Goal: Task Accomplishment & Management: Complete application form

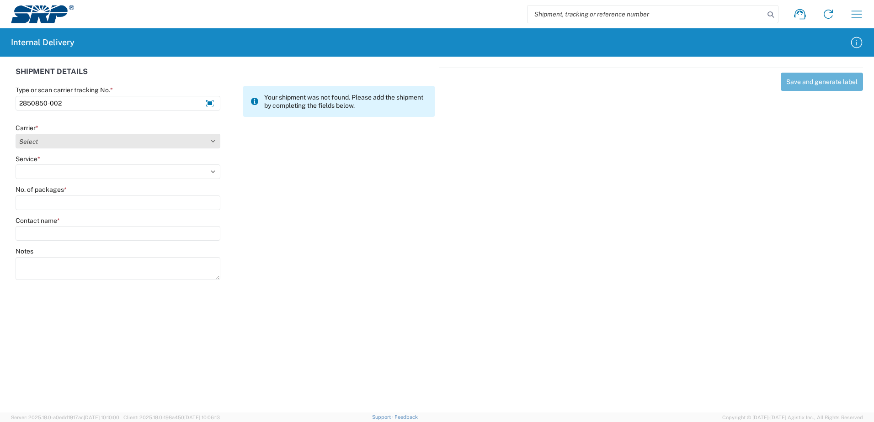
type input "2850850-002"
click at [212, 141] on select "Select Amazon Logistics ATI Trucking BC Dimerco Logistics Empire Southwest FedE…" at bounding box center [118, 141] width 205 height 15
select select "18714"
click at [16, 134] on select "Select Amazon Logistics ATI Trucking BC Dimerco Logistics Empire Southwest FedE…" at bounding box center [118, 141] width 205 height 15
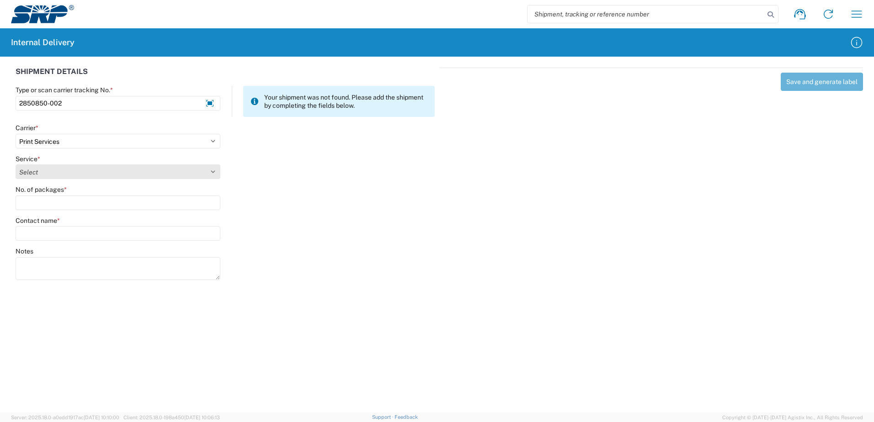
click at [211, 170] on select "Select Ground Inter-office" at bounding box center [118, 172] width 205 height 15
select select "35764"
click at [16, 165] on select "Select Ground Inter-office" at bounding box center [118, 172] width 205 height 15
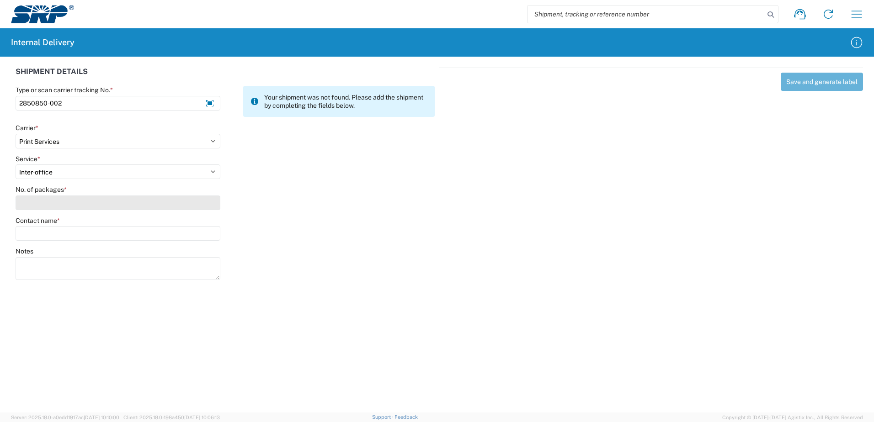
click at [198, 209] on input "No. of packages *" at bounding box center [118, 203] width 205 height 15
type input "1"
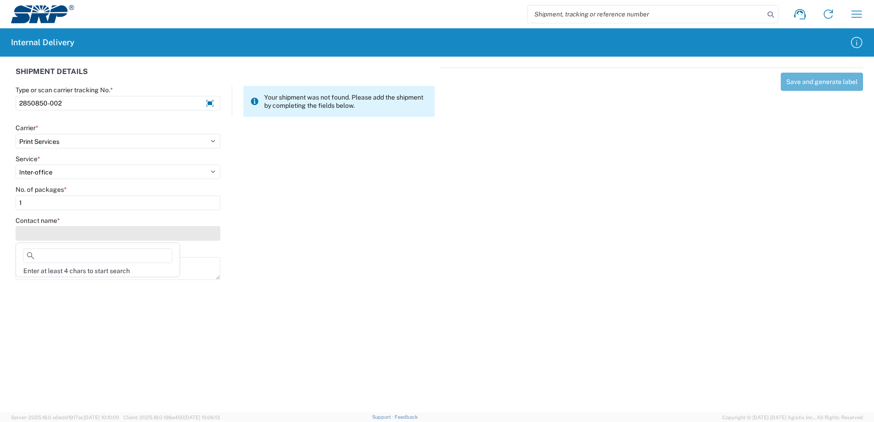
click at [195, 234] on input "Contact name *" at bounding box center [118, 233] width 205 height 15
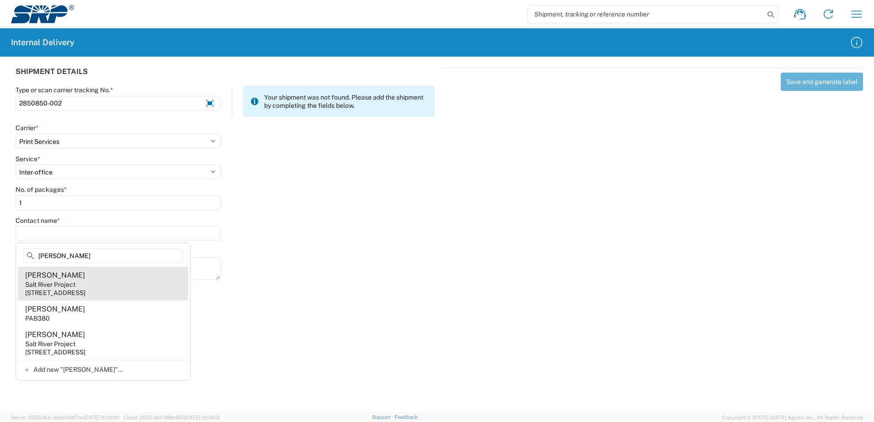
type input "Bowers"
click at [112, 277] on agx-address-suggestion-item "Ethan Bowers Salt River Project 110 W Elliot Rd, TSC403, Tempe, AZ, 85283, US" at bounding box center [103, 284] width 170 height 34
type input "Ethan Bowers"
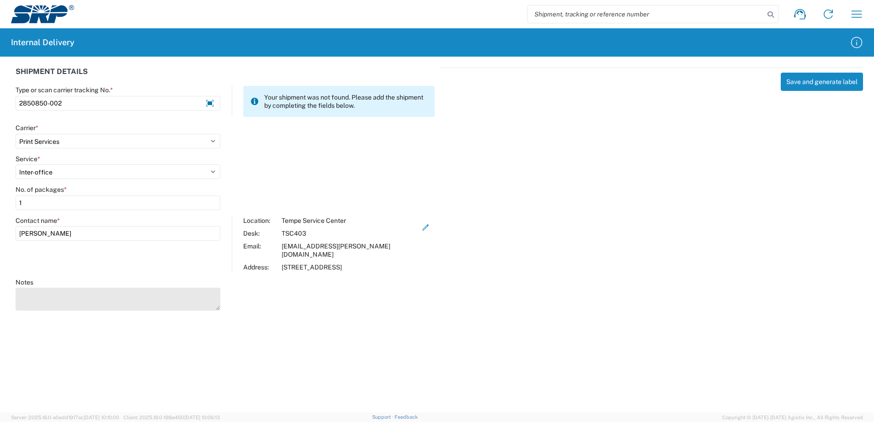
click at [105, 292] on textarea "Notes" at bounding box center [118, 299] width 205 height 23
type textarea "Car Magnet"
click at [514, 328] on agx-forms-host "Shipment request Shipment tracking Internal delivery Transit update My profile …" at bounding box center [437, 211] width 874 height 422
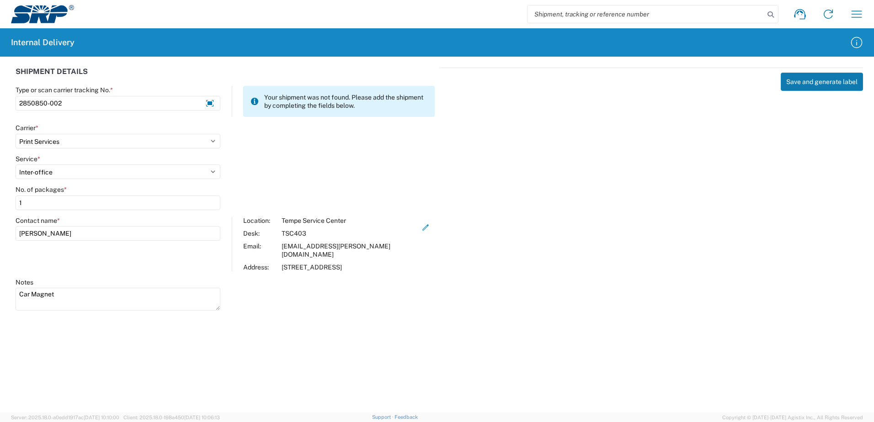
click at [807, 81] on button "Save and generate label" at bounding box center [822, 82] width 82 height 18
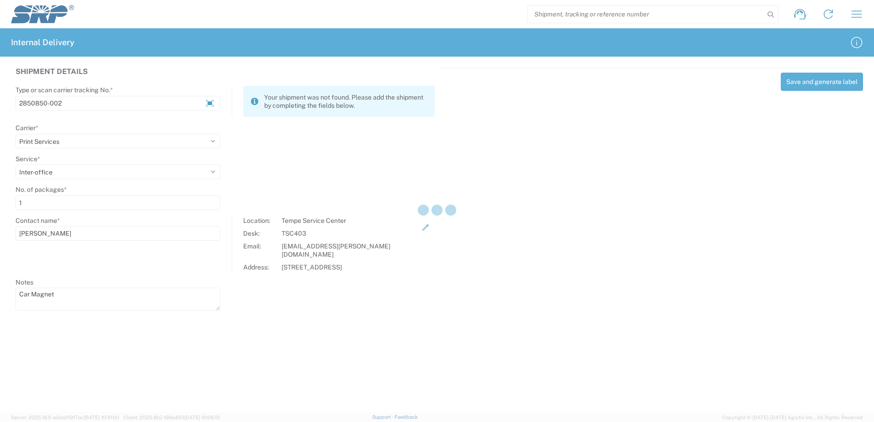
select select
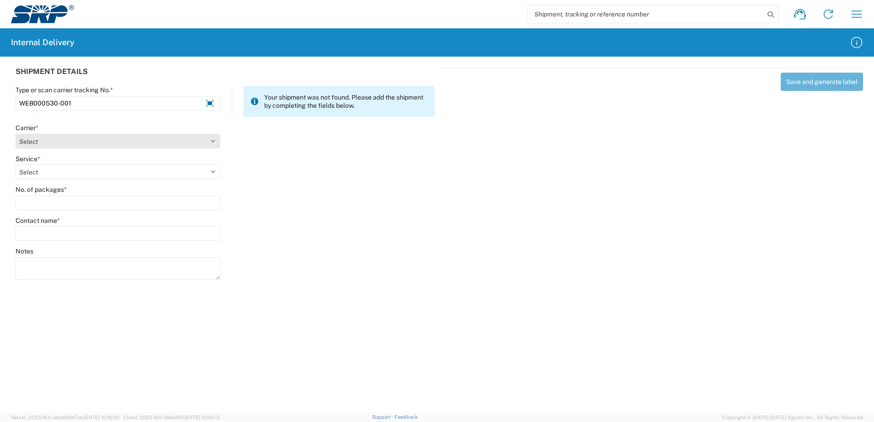
type input "WEB000530-001"
click at [214, 139] on select "Select Amazon Logistics ATI Trucking BC Dimerco Logistics Empire Southwest FedE…" at bounding box center [118, 141] width 205 height 15
select select "18714"
click at [16, 134] on select "Select Amazon Logistics ATI Trucking BC Dimerco Logistics Empire Southwest FedE…" at bounding box center [118, 141] width 205 height 15
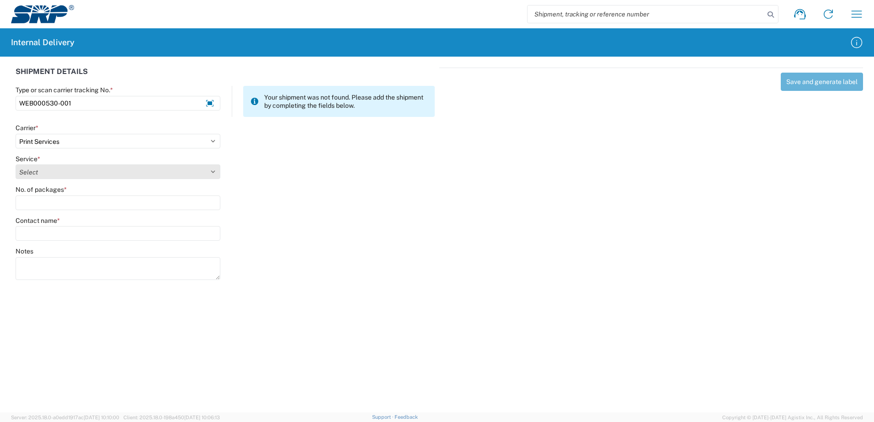
click at [212, 170] on select "Select Ground Inter-office" at bounding box center [118, 172] width 205 height 15
select select "35764"
click at [16, 165] on select "Select Ground Inter-office" at bounding box center [118, 172] width 205 height 15
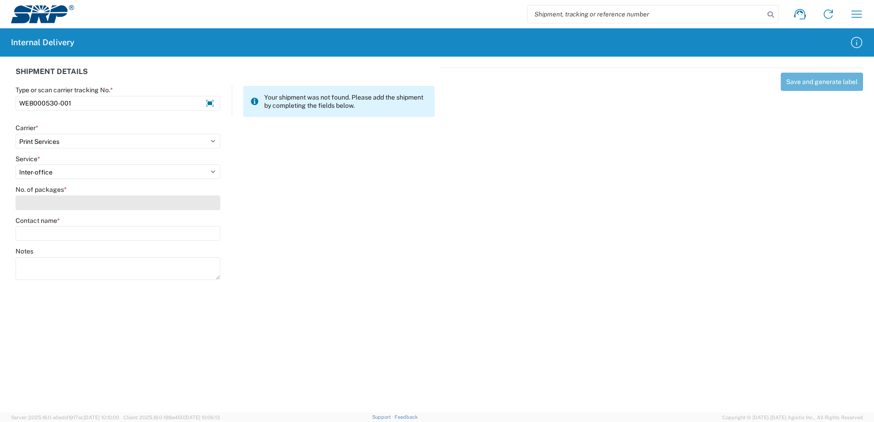
click at [203, 200] on input "No. of packages *" at bounding box center [118, 203] width 205 height 15
type input "1"
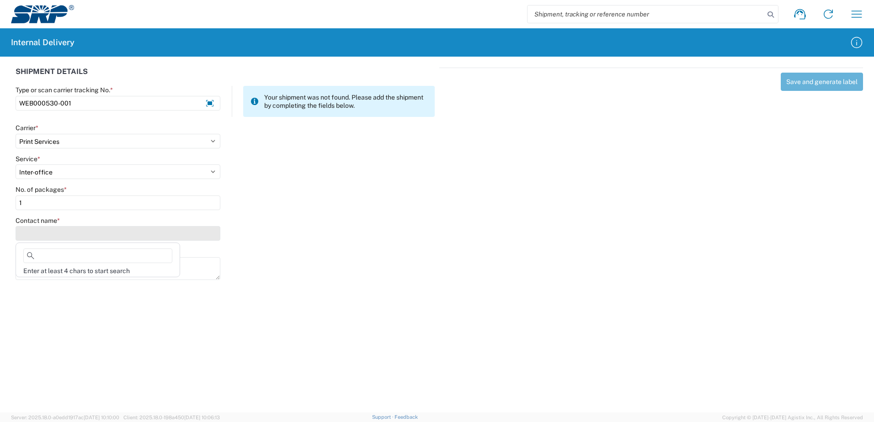
click at [190, 236] on input "Contact name *" at bounding box center [118, 233] width 205 height 15
click at [242, 143] on div "Carrier * Select Amazon Logistics ATI Trucking BC Dimerco Logistics Empire Sout…" at bounding box center [225, 139] width 429 height 31
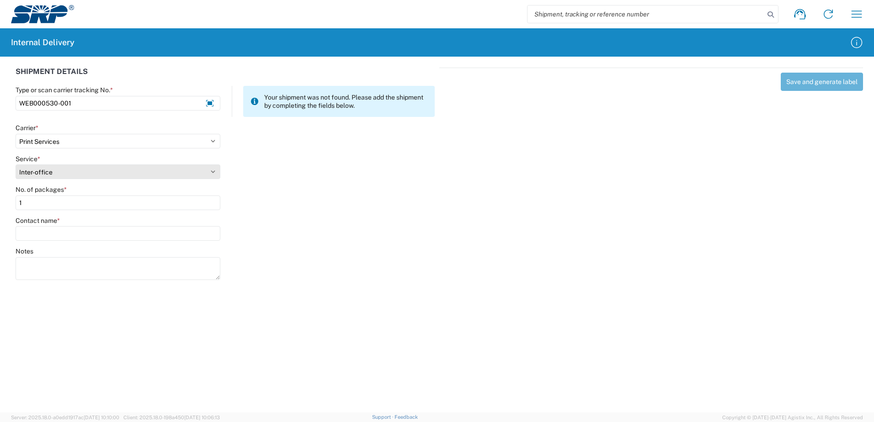
click at [212, 172] on select "Select Ground Inter-office" at bounding box center [118, 172] width 205 height 15
select select
click at [16, 165] on select "Select Ground Inter-office" at bounding box center [118, 172] width 205 height 15
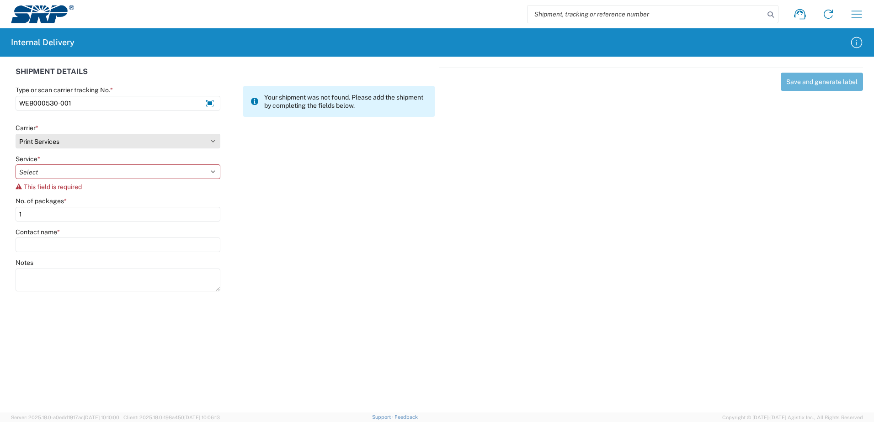
click at [214, 142] on select "Select Amazon Logistics ATI Trucking BC Dimerco Logistics Empire Southwest FedE…" at bounding box center [118, 141] width 205 height 15
select select
click at [16, 134] on select "Select Amazon Logistics ATI Trucking BC Dimerco Logistics Empire Southwest FedE…" at bounding box center [118, 141] width 205 height 15
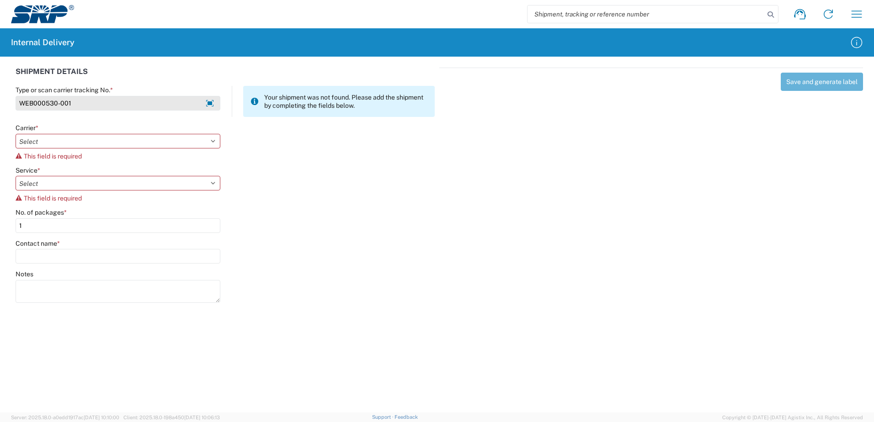
click at [74, 103] on input "WEB000530-001" at bounding box center [118, 103] width 205 height 15
type input "W"
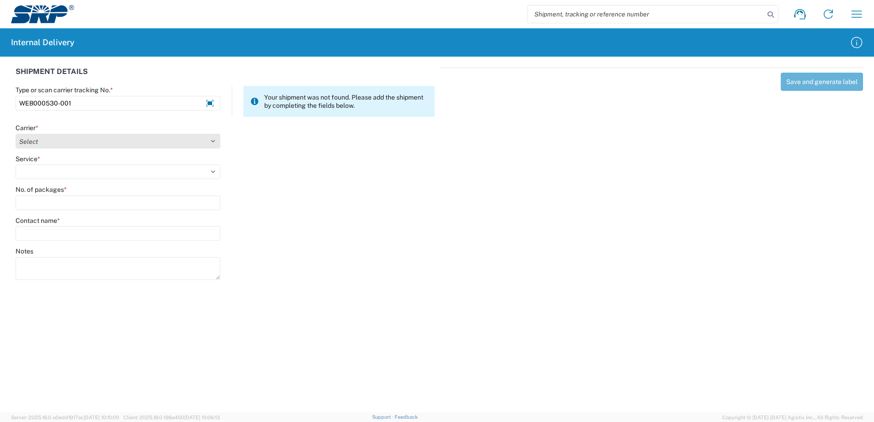
type input "WEB000530-001"
click at [212, 141] on select "Select Amazon Logistics ATI Trucking BC Dimerco Logistics Empire Southwest FedE…" at bounding box center [118, 141] width 205 height 15
click at [16, 134] on select "Select Amazon Logistics ATI Trucking BC Dimerco Logistics Empire Southwest FedE…" at bounding box center [118, 141] width 205 height 15
click at [212, 143] on select "Select Amazon Logistics ATI Trucking BC Dimerco Logistics Empire Southwest FedE…" at bounding box center [118, 141] width 205 height 15
select select "18714"
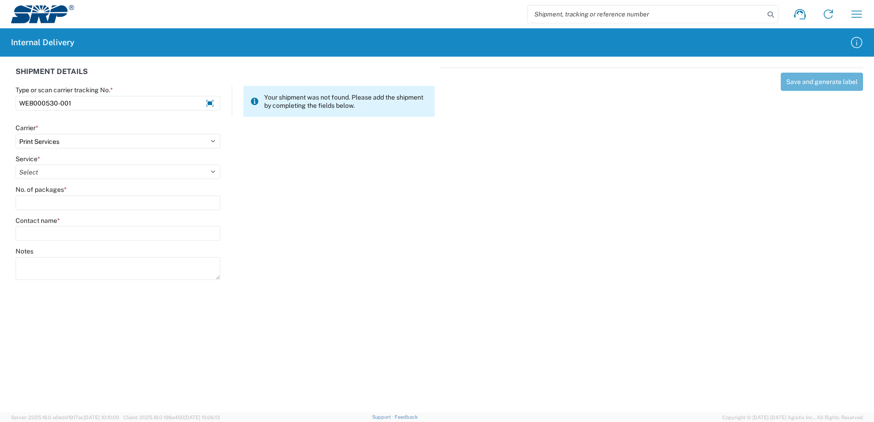
click at [16, 134] on select "Select Amazon Logistics ATI Trucking BC Dimerco Logistics Empire Southwest FedE…" at bounding box center [118, 141] width 205 height 15
click at [212, 170] on select "Select Ground Inter-office" at bounding box center [118, 172] width 205 height 15
select select "35764"
click at [16, 165] on select "Select Ground Inter-office" at bounding box center [118, 172] width 205 height 15
click at [209, 203] on input "No. of packages *" at bounding box center [118, 203] width 205 height 15
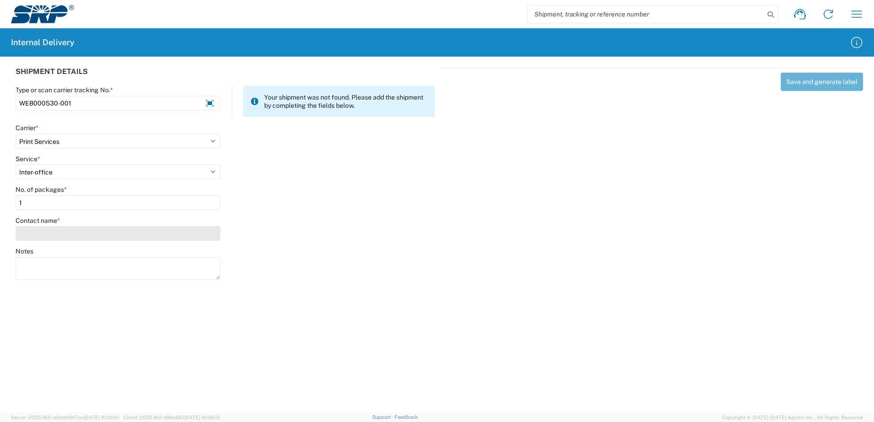
type input "1"
click at [215, 237] on input "Contact name *" at bounding box center [118, 233] width 205 height 15
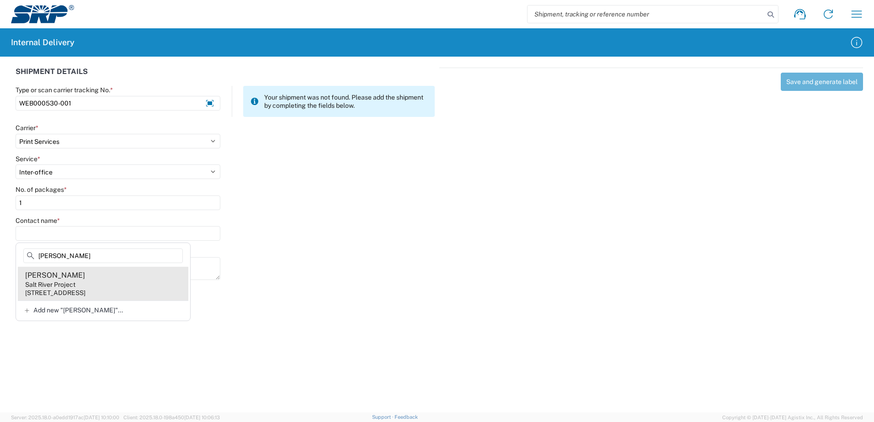
type input "[PERSON_NAME]"
click at [69, 282] on div "Salt River Project" at bounding box center [50, 285] width 50 height 8
type input "[PERSON_NAME]"
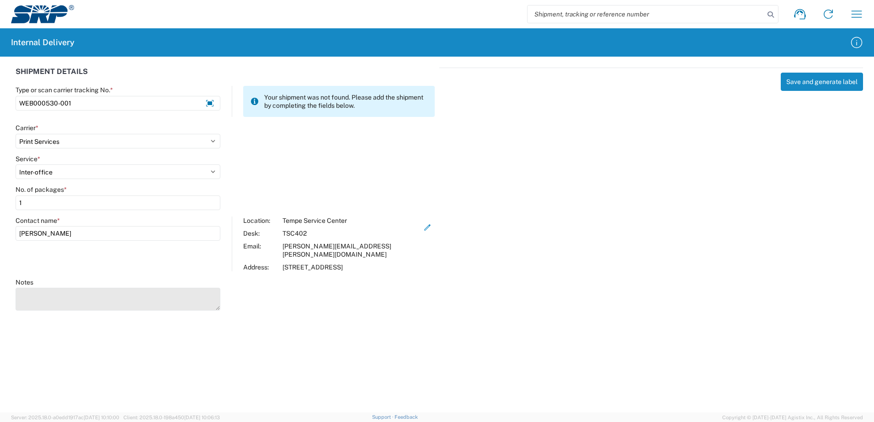
click at [69, 288] on textarea "Notes" at bounding box center [118, 299] width 205 height 23
type textarea "Transportation Tailboard"
click at [775, 136] on div "Save and generate label" at bounding box center [651, 188] width 424 height 240
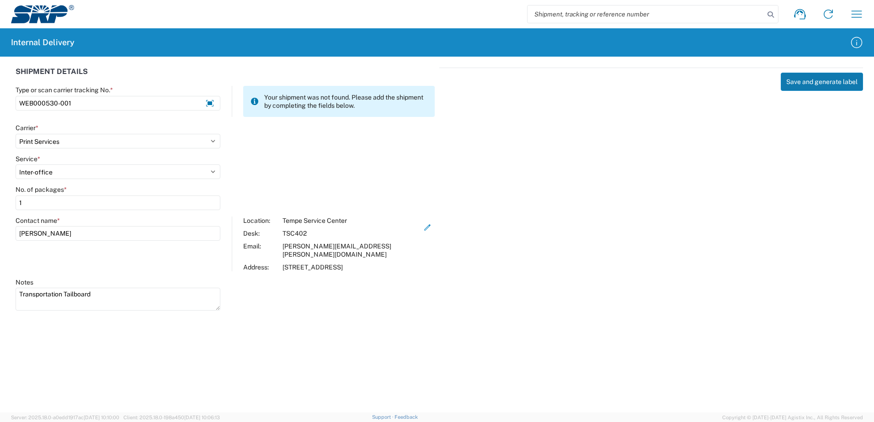
click at [816, 81] on button "Save and generate label" at bounding box center [822, 82] width 82 height 18
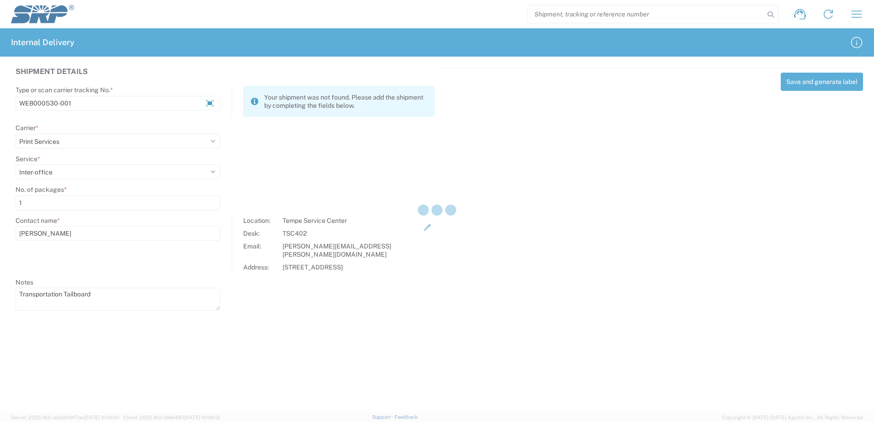
select select
